Goal: Information Seeking & Learning: Learn about a topic

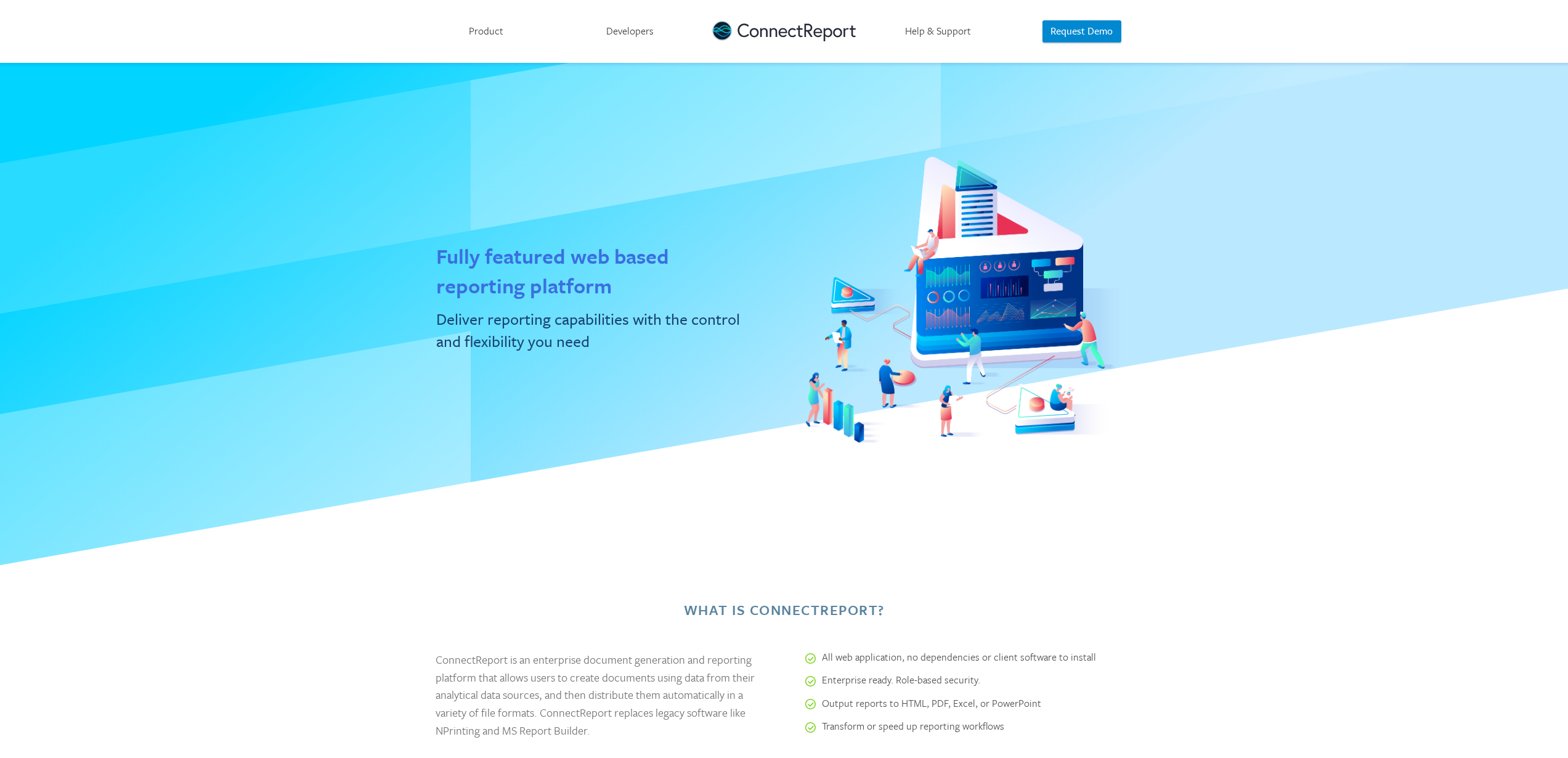
click at [620, 21] on link "Developers" at bounding box center [629, 31] width 144 height 63
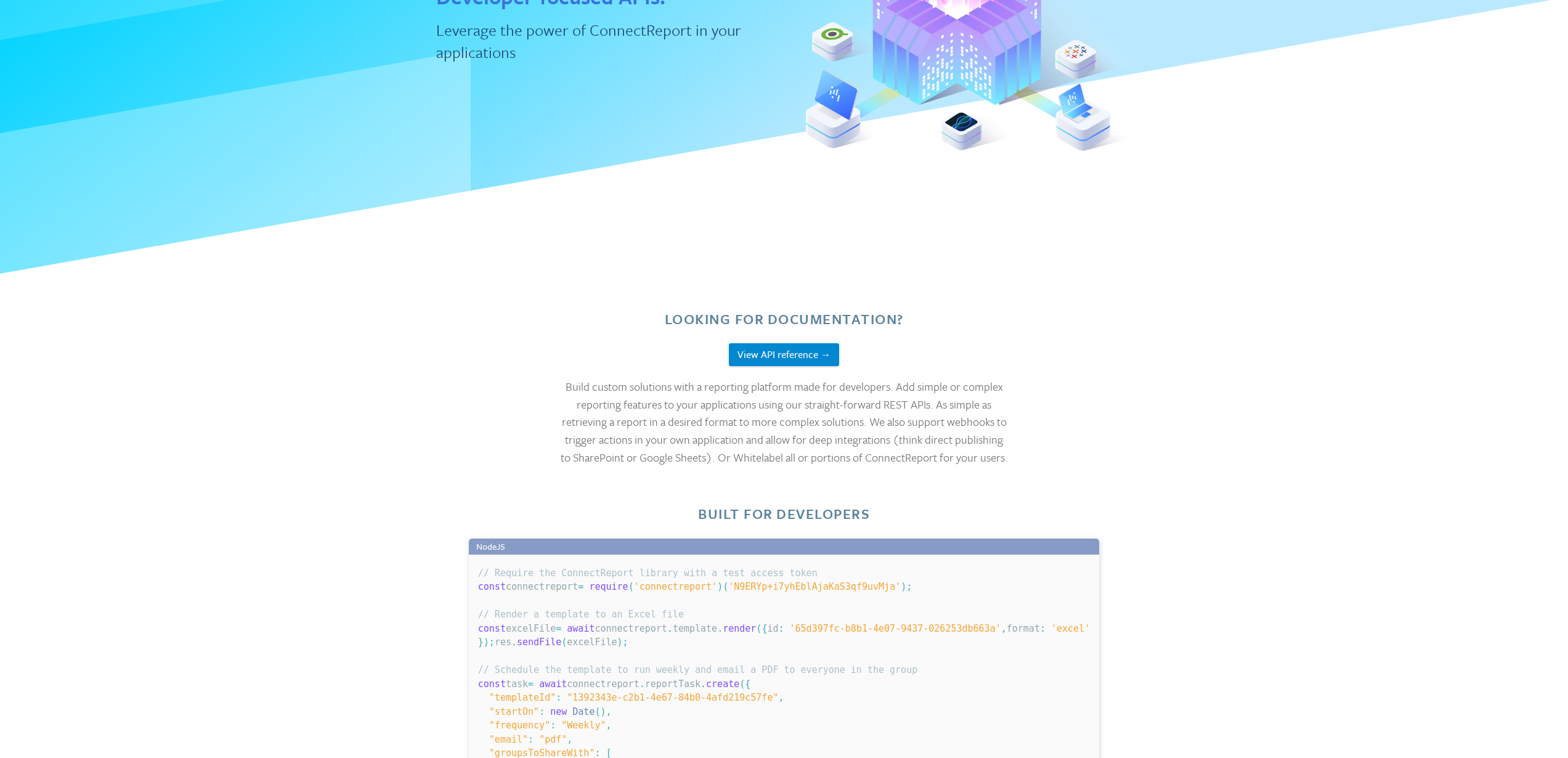
scroll to position [524, 0]
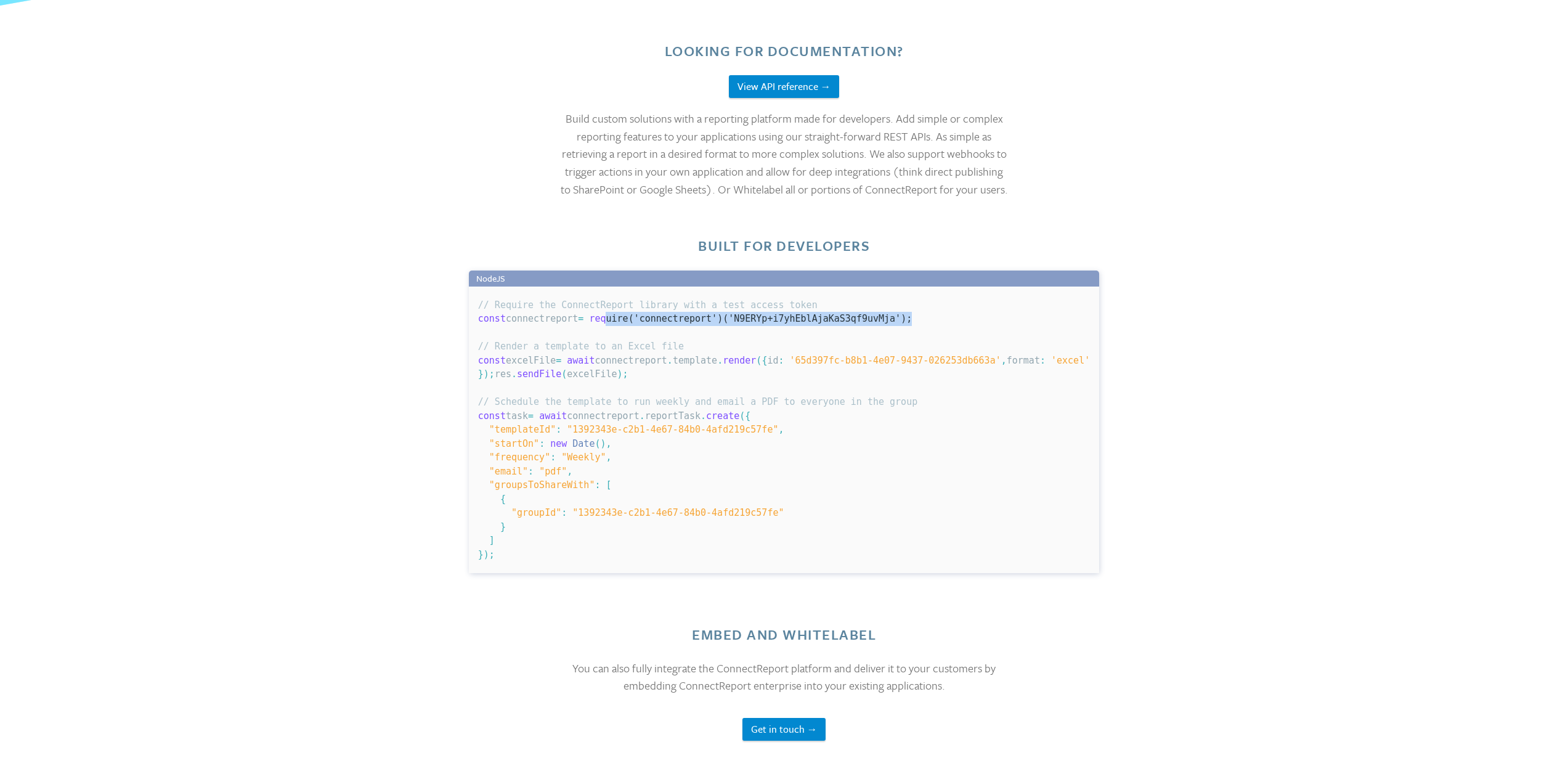
drag, startPoint x: 730, startPoint y: 337, endPoint x: 1043, endPoint y: 341, distance: 313.0
click at [1044, 341] on div "Looking for documentation? View API reference → Build custom solutions with a r…" at bounding box center [784, 404] width 782 height 798
click at [788, 377] on code "// Require the ConnectReport library with a test access token const connectrepo…" at bounding box center [784, 430] width 612 height 260
drag, startPoint x: 610, startPoint y: 392, endPoint x: 815, endPoint y: 385, distance: 205.1
click at [815, 385] on pre "// Require the ConnectReport library with a test access token const connectrepo…" at bounding box center [784, 429] width 630 height 286
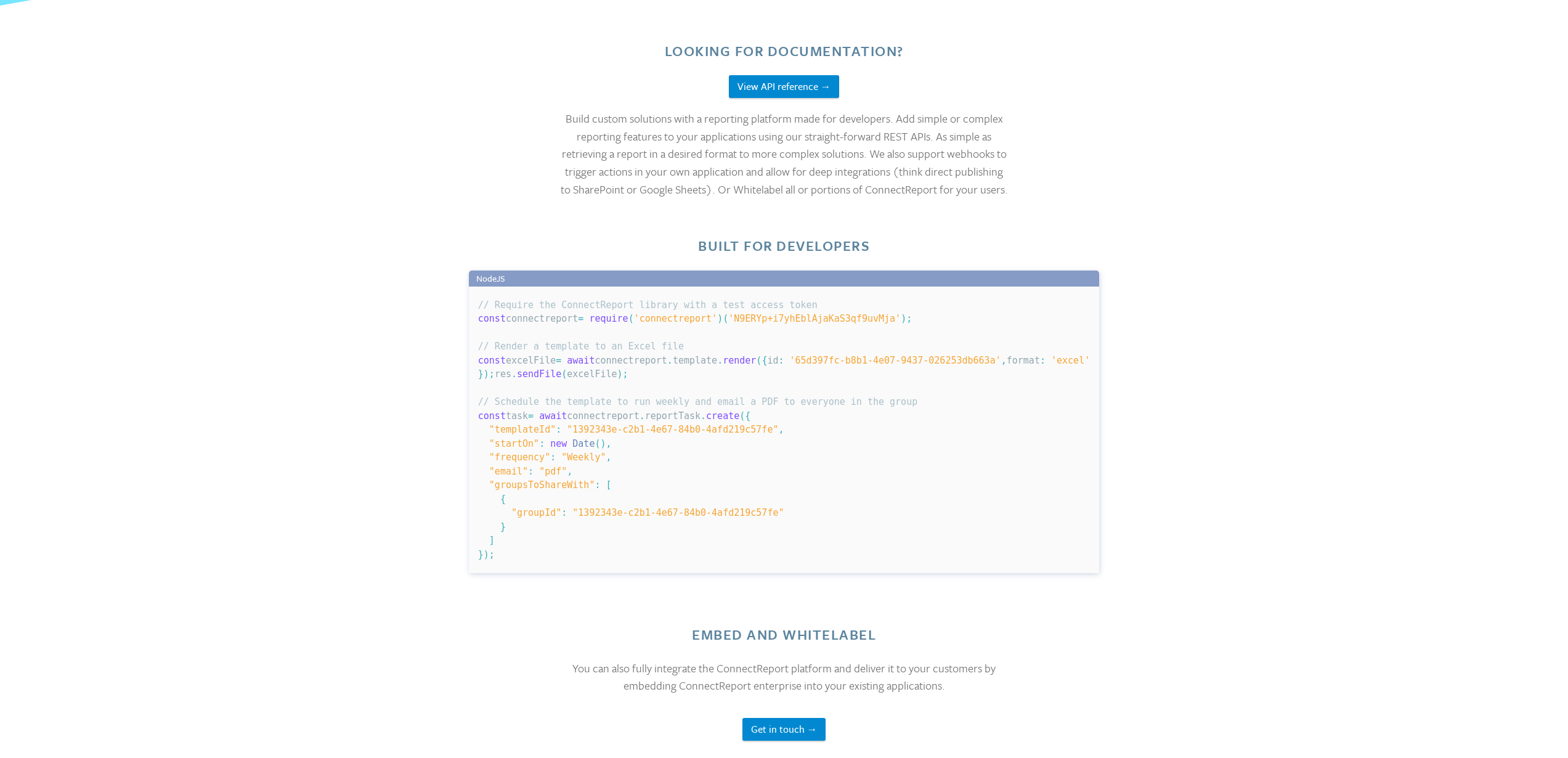
click at [886, 394] on pre "// Require the ConnectReport library with a test access token const connectrepo…" at bounding box center [784, 429] width 630 height 286
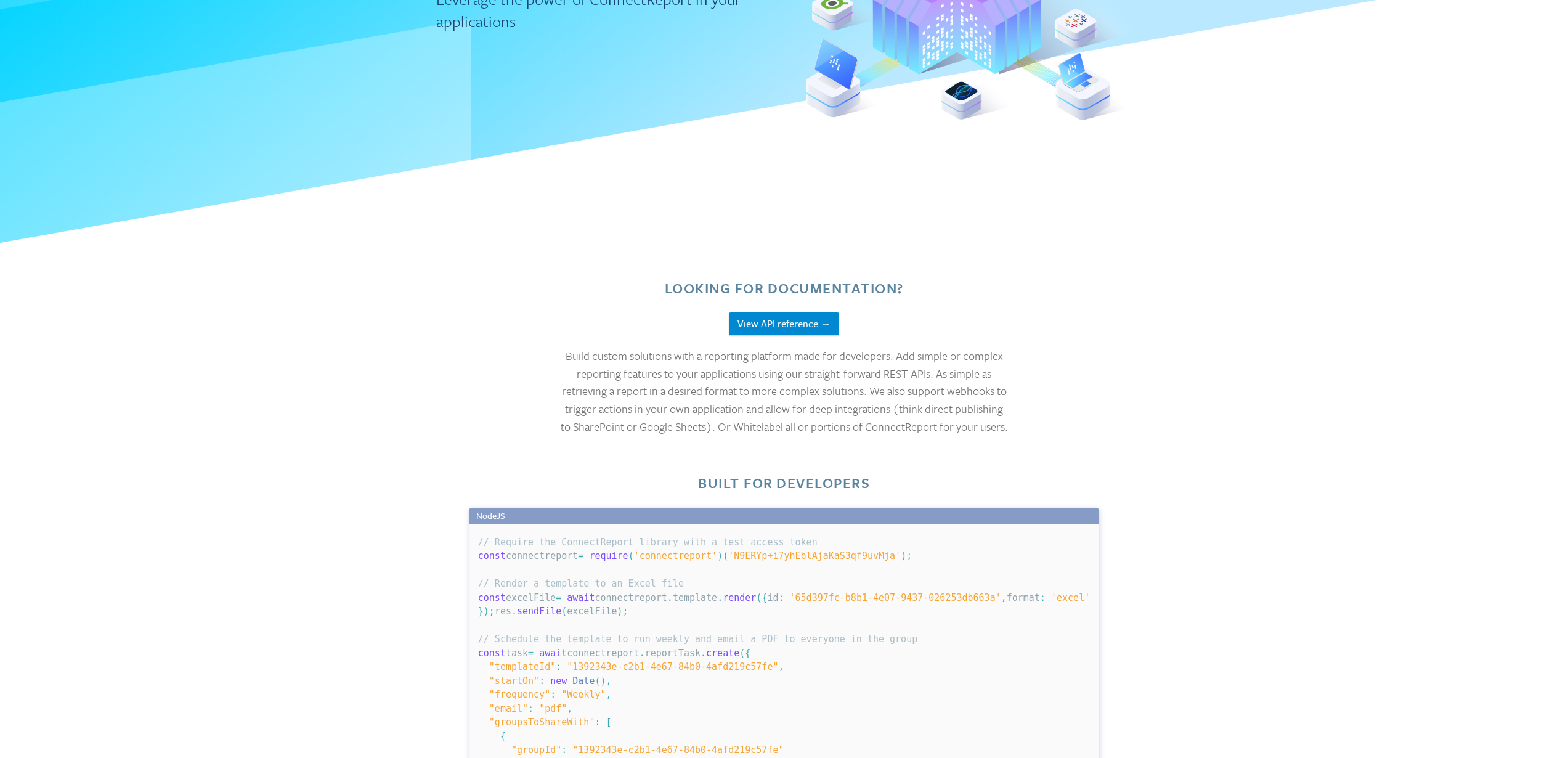
scroll to position [0, 0]
